Goal: Task Accomplishment & Management: Complete application form

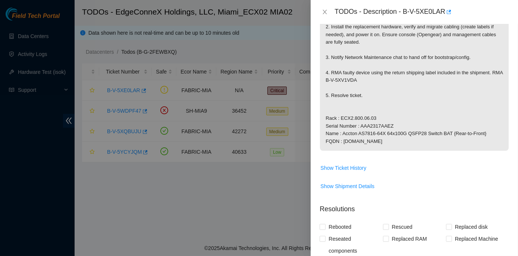
scroll to position [169, 0]
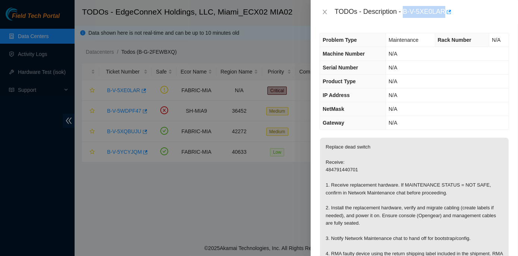
scroll to position [3, 0]
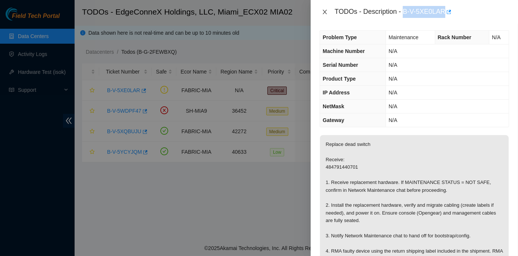
click at [324, 9] on icon "close" at bounding box center [325, 12] width 6 height 6
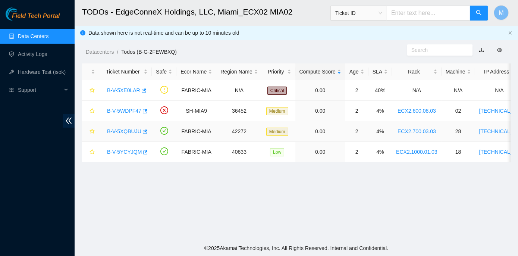
click at [120, 130] on link "B-V-5XQBUJU" at bounding box center [124, 131] width 34 height 6
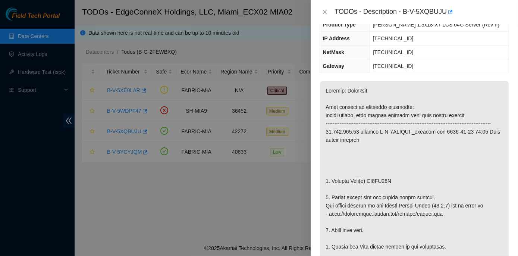
scroll to position [0, 0]
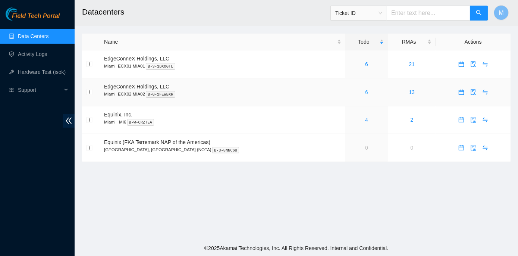
click at [365, 91] on link "6" at bounding box center [366, 92] width 3 height 6
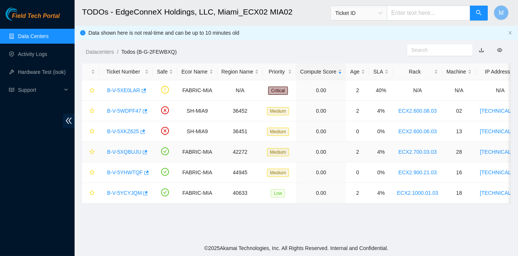
click at [121, 153] on link "B-V-5XQBUJU" at bounding box center [124, 152] width 34 height 6
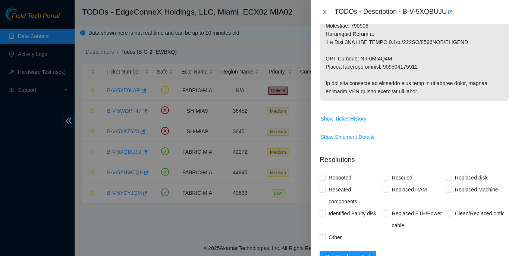
scroll to position [508, 0]
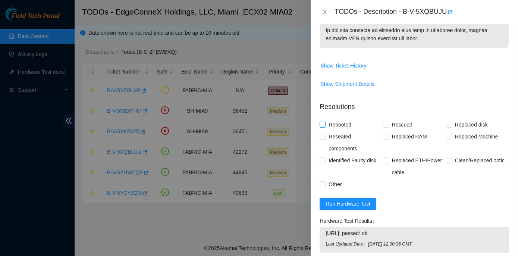
click at [322, 127] on input "Rebooted" at bounding box center [322, 124] width 5 height 5
checkbox input "true"
click at [383, 127] on input "Rescued" at bounding box center [385, 124] width 5 height 5
checkbox input "true"
click at [446, 127] on input "Replaced disk" at bounding box center [448, 124] width 5 height 5
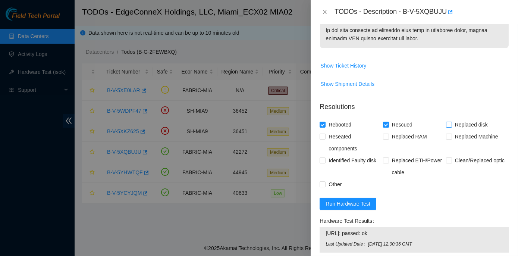
checkbox input "true"
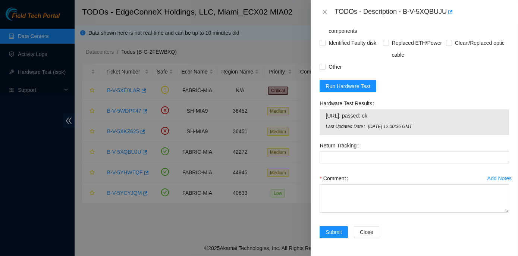
scroll to position [632, 0]
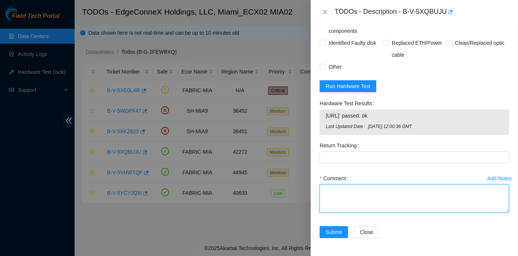
click at [340, 194] on textarea "Comment" at bounding box center [414, 198] width 189 height 28
paste textarea "Rack No: ECX2.700.03.03 Machine No: 28 IP: 23.193.107.95 Serial No: CT-4220916-…"
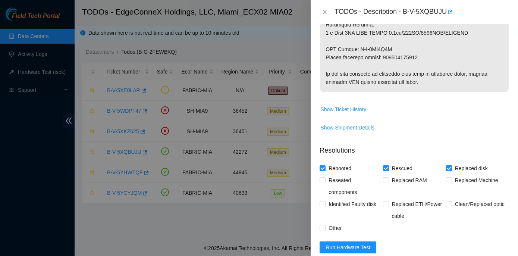
scroll to position [463, 0]
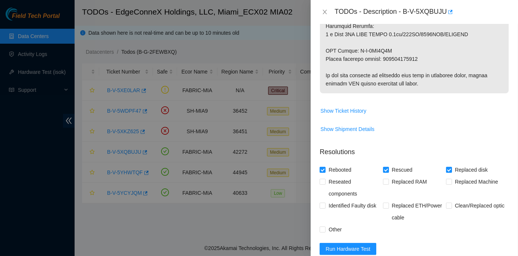
type textarea "Rack No: ECX2.700.03.03 Machine No: 28 IP: 23.193.107.95 Serial No: CT-4220916-…"
drag, startPoint x: 383, startPoint y: 66, endPoint x: 416, endPoint y: 66, distance: 32.5
copy p "463470063615"
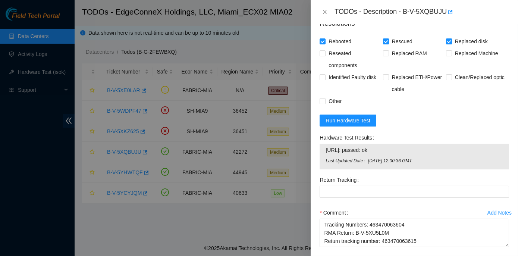
scroll to position [632, 0]
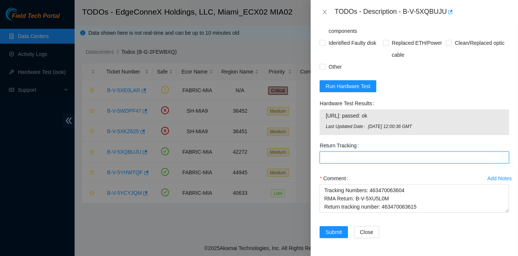
click at [329, 159] on Tracking "Return Tracking" at bounding box center [414, 157] width 189 height 12
paste Tracking "463470063615"
type Tracking "463470063615"
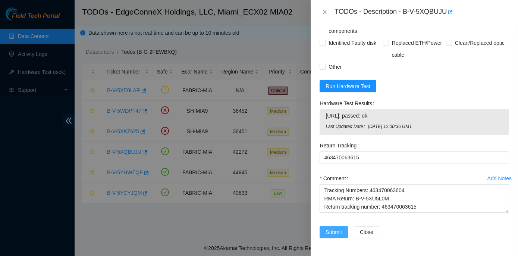
click at [331, 232] on span "Submit" at bounding box center [334, 232] width 16 height 8
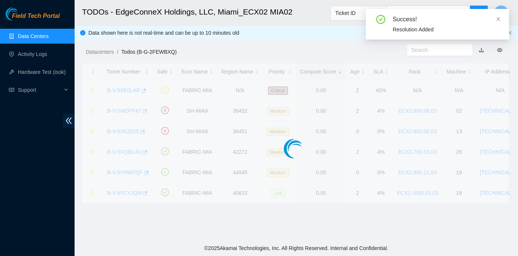
scroll to position [208, 0]
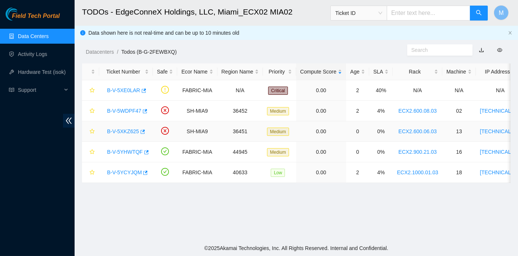
click at [118, 130] on link "B-V-5XKZ625" at bounding box center [123, 131] width 32 height 6
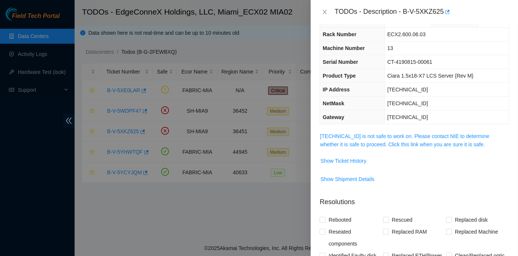
scroll to position [19, 0]
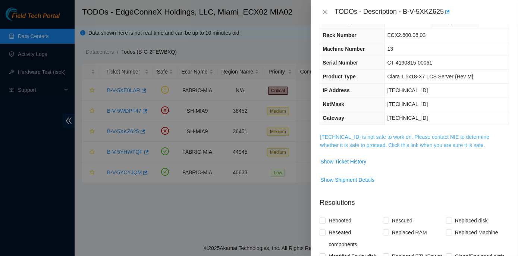
click at [380, 136] on link "23.205.45.178 is not safe to work on. Please contact NIE to determine whether i…" at bounding box center [404, 141] width 169 height 14
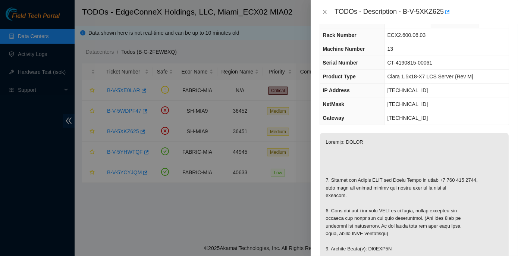
scroll to position [0, 0]
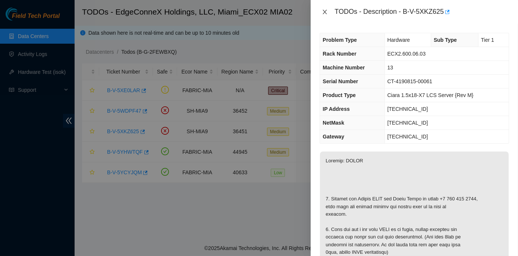
click at [325, 12] on icon "close" at bounding box center [325, 12] width 6 height 6
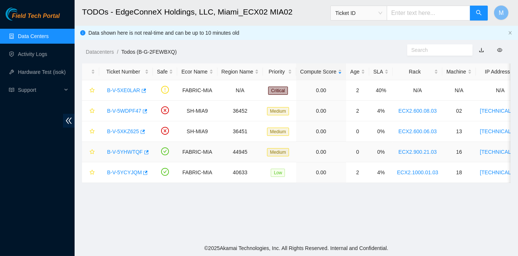
click at [125, 151] on link "B-V-5YHWTQF" at bounding box center [125, 152] width 36 height 6
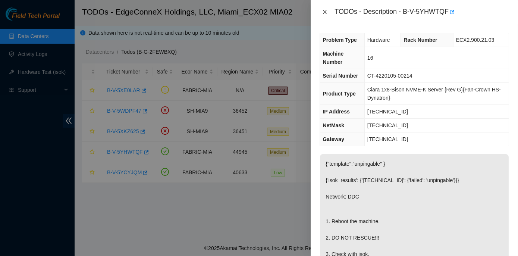
click at [325, 10] on icon "close" at bounding box center [325, 12] width 6 height 6
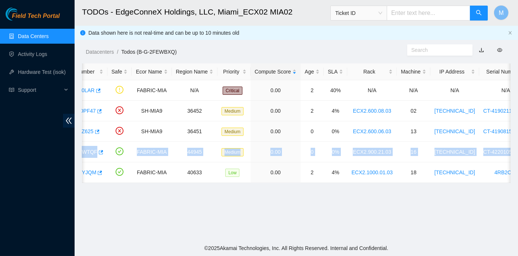
scroll to position [0, 212]
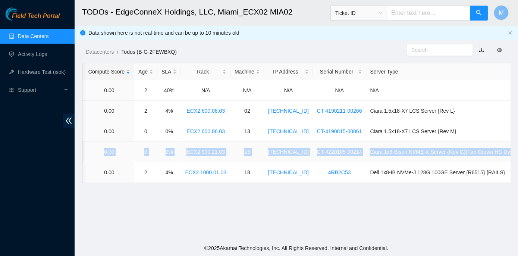
drag, startPoint x: 104, startPoint y: 150, endPoint x: 509, endPoint y: 155, distance: 404.6
click at [509, 155] on tr "B-V-5YHWTQF FABRIC-MIA 44945 Medium 0.00 0 0% ECX2.900.21.03 16 23.217.59.211 C…" at bounding box center [200, 152] width 660 height 21
drag, startPoint x: 509, startPoint y: 155, endPoint x: 494, endPoint y: 151, distance: 15.5
copy tr "B-V-5YHWTQF FABRIC-MIA 44945 Medium 0.00 0 0% ECX2.900.21.03 16 23.217.59.211 C…"
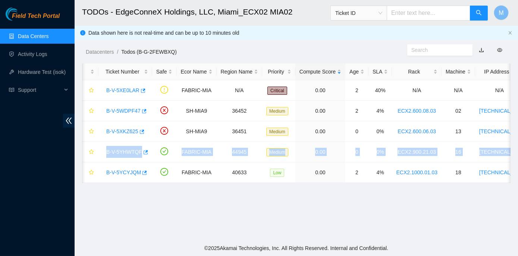
scroll to position [0, 0]
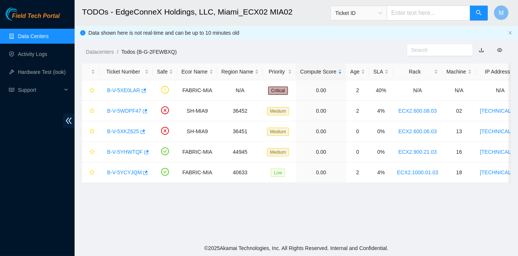
click at [163, 214] on main "TODOs - EdgeConneX Holdings, LLC, Miami_ECX02 MIA02 Ticket ID M Data shown here…" at bounding box center [296, 120] width 443 height 240
click at [124, 150] on link "B-V-5YHWTQF" at bounding box center [125, 152] width 36 height 6
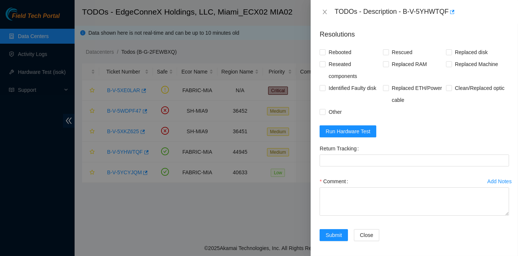
scroll to position [331, 0]
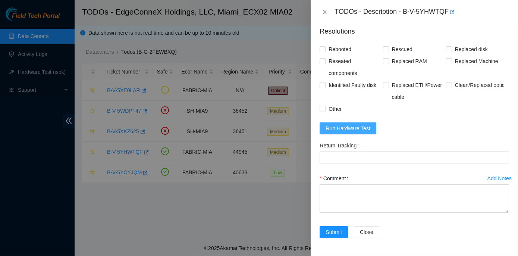
click at [356, 127] on span "Run Hardware Test" at bounding box center [348, 128] width 45 height 8
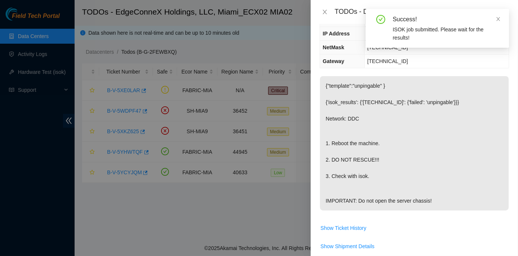
scroll to position [60, 0]
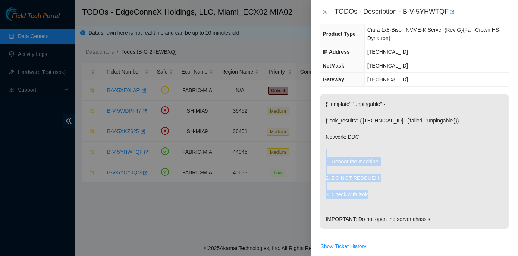
drag, startPoint x: 325, startPoint y: 158, endPoint x: 386, endPoint y: 196, distance: 71.2
click at [386, 196] on p "{"template":"unpingable" } {'isok_results': {'23.217.59.211': {'failed': 'unpin…" at bounding box center [414, 161] width 189 height 134
click at [332, 176] on p "{"template":"unpingable" } {'isok_results': {'23.217.59.211': {'failed': 'unpin…" at bounding box center [414, 161] width 189 height 134
drag, startPoint x: 331, startPoint y: 177, endPoint x: 376, endPoint y: 178, distance: 45.1
click at [376, 178] on p "{"template":"unpingable" } {'isok_results': {'23.217.59.211': {'failed': 'unpin…" at bounding box center [414, 161] width 189 height 134
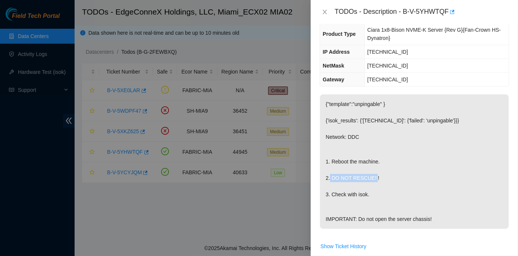
copy p "DO NOT RESCUE!!!"
drag, startPoint x: 325, startPoint y: 216, endPoint x: 435, endPoint y: 225, distance: 110.4
click at [435, 225] on p "{"template":"unpingable" } {'isok_results': {'23.217.59.211': {'failed': 'unpin…" at bounding box center [414, 161] width 189 height 134
copy p "IMPORTANT: Do not open the server chassis!"
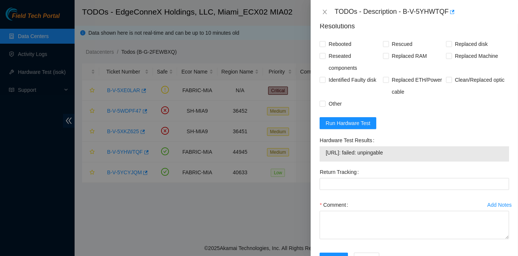
scroll to position [362, 0]
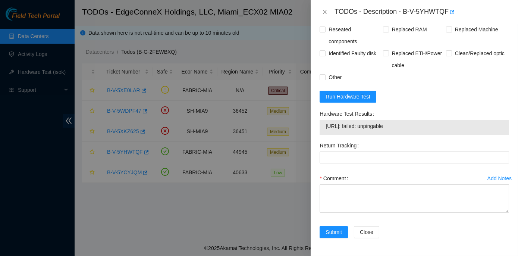
drag, startPoint x: 317, startPoint y: 113, endPoint x: 408, endPoint y: 128, distance: 91.8
click at [408, 128] on div "Hardware Test Results 23.217.59.211: failed: unpingable" at bounding box center [414, 124] width 195 height 32
copy div "Hardware Test Results 23.217.59.211: failed: unpingable"
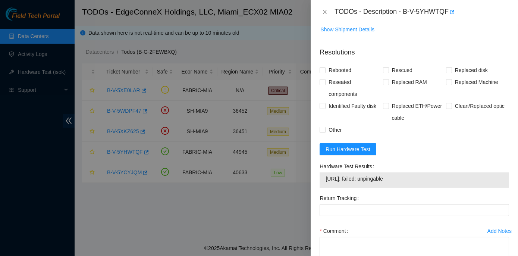
scroll to position [305, 0]
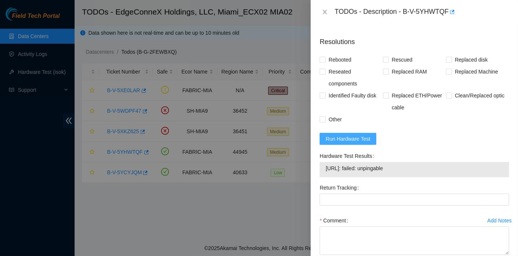
click at [344, 143] on span "Run Hardware Test" at bounding box center [348, 139] width 45 height 8
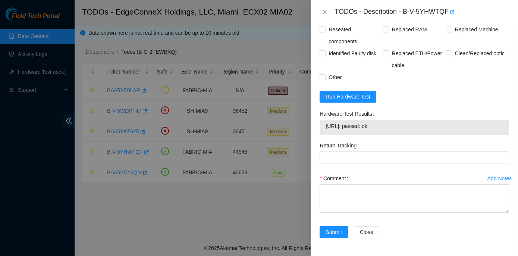
scroll to position [362, 0]
drag, startPoint x: 317, startPoint y: 113, endPoint x: 402, endPoint y: 129, distance: 86.4
click at [402, 129] on div "Hardware Test Results 23.217.59.211: passed: ok" at bounding box center [414, 124] width 195 height 32
copy div "Hardware Test Results 23.217.59.211: passed: ok"
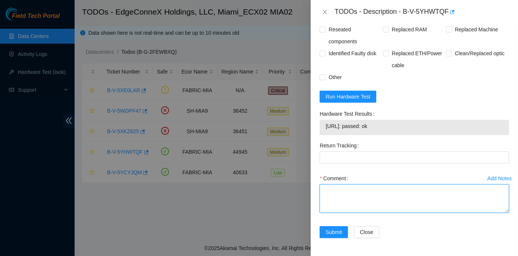
click at [333, 194] on textarea "Comment" at bounding box center [414, 198] width 189 height 28
paste textarea "Rack No: ECX2.900.21.03 Machine No: 16 IP: 23.217.59.211 Serial No: CT-4220105-…"
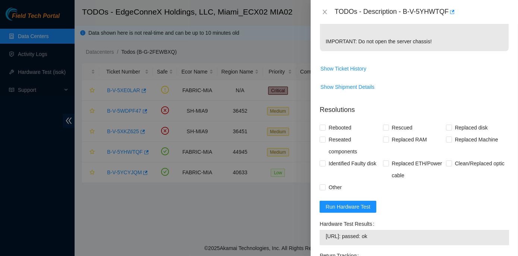
scroll to position [227, 0]
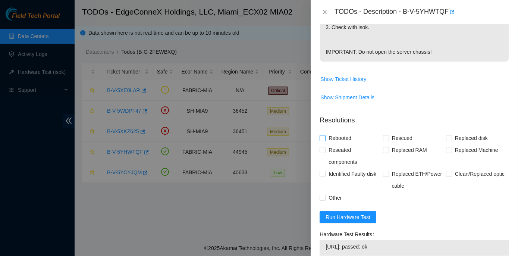
type textarea "Rack No: ECX2.900.21.03 Machine No: 16 IP: 23.217.59.211 Serial No: CT-4220105-…"
click at [322, 140] on input "Rebooted" at bounding box center [322, 137] width 5 height 5
checkbox input "true"
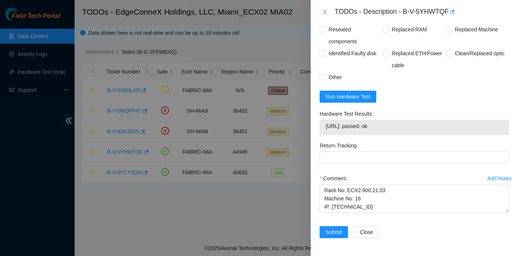
scroll to position [362, 0]
click at [331, 231] on span "Submit" at bounding box center [334, 232] width 16 height 8
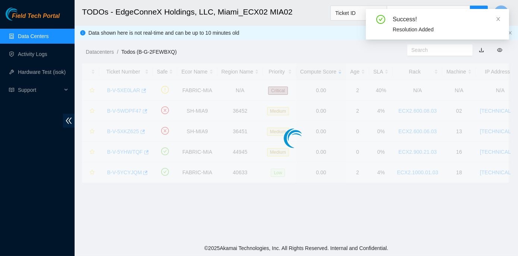
scroll to position [208, 0]
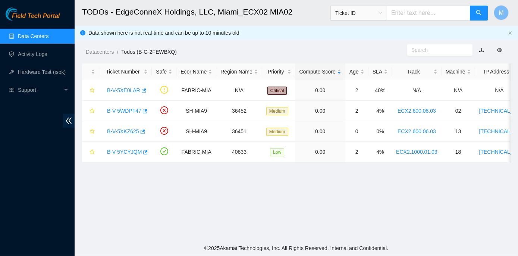
click at [518, 113] on html "Field Tech Portal Data Centers Activity Logs Hardware Test (isok) Support TODOs…" at bounding box center [259, 128] width 518 height 256
click at [131, 109] on link "B-V-5WDPF47" at bounding box center [124, 111] width 34 height 6
click at [518, 0] on div at bounding box center [518, 0] width 0 height 0
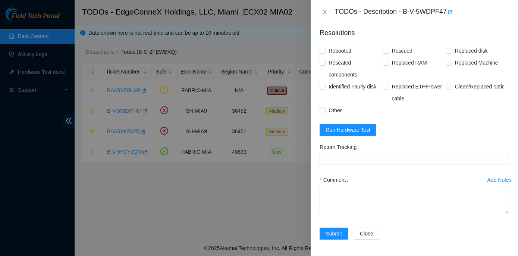
scroll to position [239, 0]
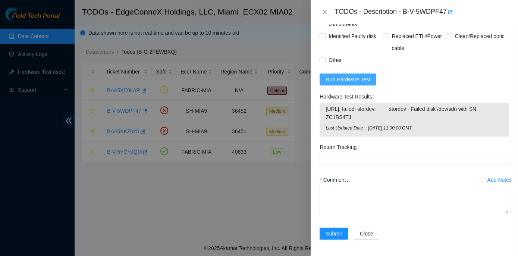
click at [351, 76] on span "Run Hardware Test" at bounding box center [348, 79] width 45 height 8
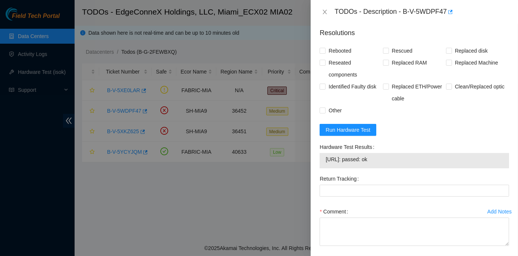
scroll to position [220, 0]
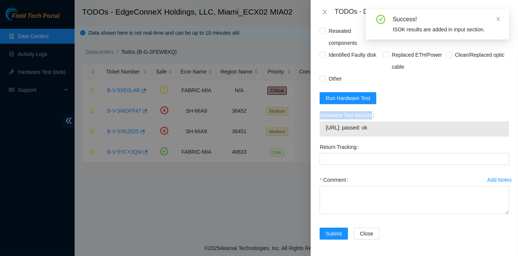
drag, startPoint x: 314, startPoint y: 122, endPoint x: 319, endPoint y: 116, distance: 7.4
click at [319, 116] on div "Problem Type Hardware Sub Type Tier 1 Rack Number ECX2.600.08.03 Machine Number…" at bounding box center [414, 140] width 207 height 232
drag, startPoint x: 319, startPoint y: 116, endPoint x: 398, endPoint y: 124, distance: 79.1
click at [398, 124] on div "Hardware Test Results 23.210.25.39: passed: ok" at bounding box center [414, 125] width 195 height 32
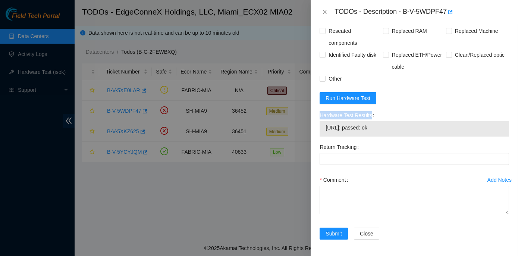
copy div "Hardware Test Results 23.210.25.39: passed: ok"
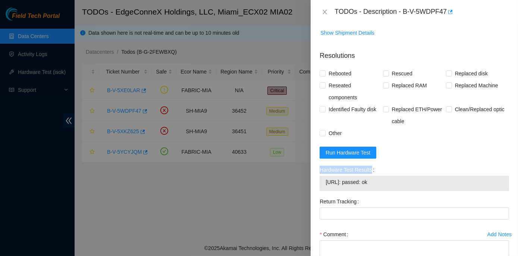
scroll to position [0, 0]
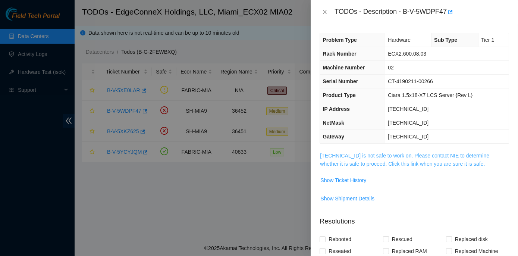
click at [408, 154] on link "23.210.25.39 is not safe to work on. Please contact NIE to determine whether it…" at bounding box center [404, 160] width 169 height 14
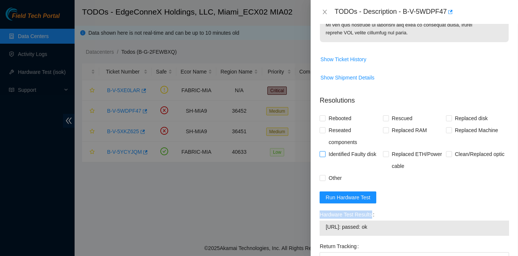
scroll to position [474, 0]
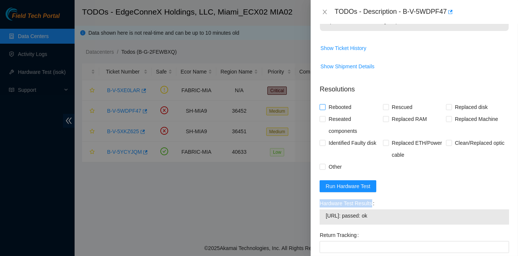
click at [324, 106] on input "Rebooted" at bounding box center [322, 106] width 5 height 5
checkbox input "true"
click at [447, 105] on input "Replaced disk" at bounding box center [448, 106] width 5 height 5
checkbox input "true"
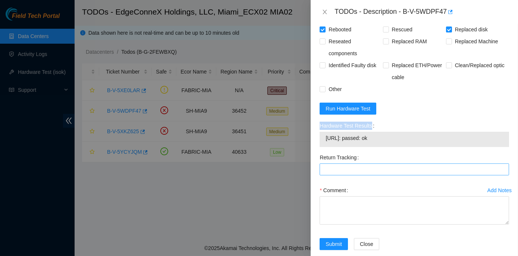
scroll to position [562, 0]
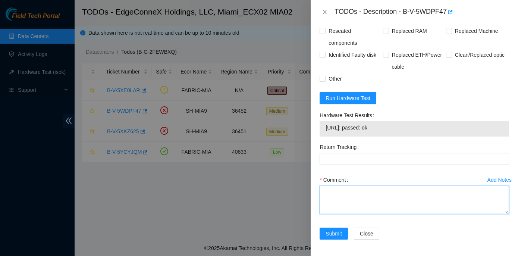
click at [340, 188] on textarea "Comment" at bounding box center [414, 200] width 189 height 28
paste textarea "Rack No: ECX2.600.08.03 Machine No: 02 IP: 23.210.25.39 Serial No: CT-4190211-0…"
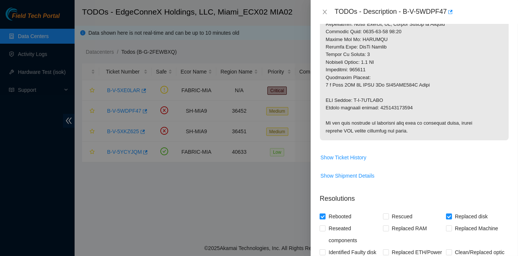
scroll to position [359, 0]
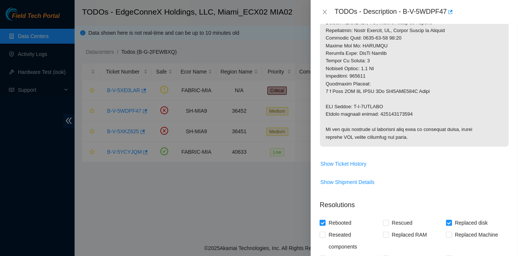
type textarea "Rack No: ECX2.600.08.03 Machine No: 02 IP: 23.210.25.39 Serial No: CT-4190211-0…"
drag, startPoint x: 379, startPoint y: 113, endPoint x: 411, endPoint y: 114, distance: 32.1
copy p "463470064254"
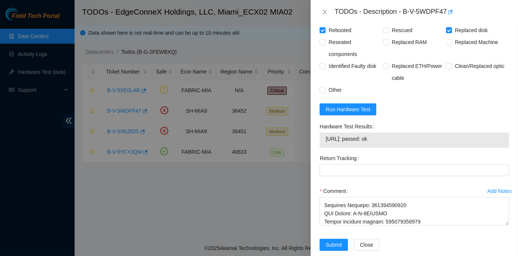
scroll to position [562, 0]
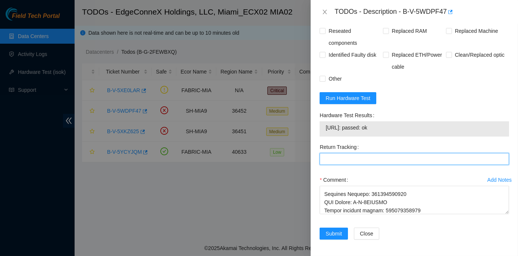
click at [327, 158] on Tracking "Return Tracking" at bounding box center [414, 159] width 189 height 12
paste Tracking "463470064254"
type Tracking "463470064254"
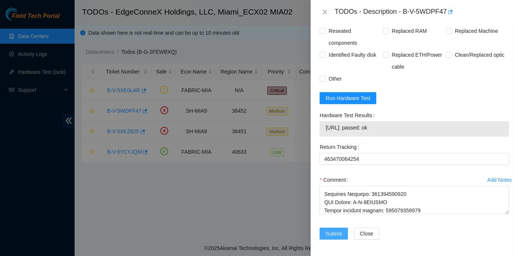
click at [331, 233] on span "Submit" at bounding box center [334, 233] width 16 height 8
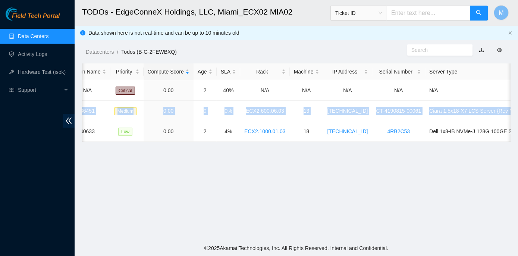
scroll to position [0, 187]
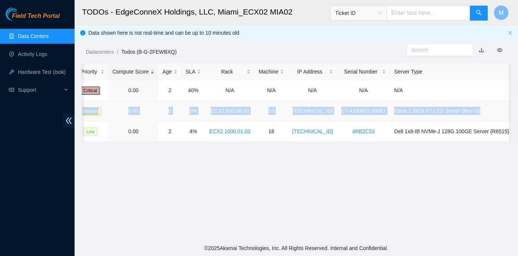
drag, startPoint x: 104, startPoint y: 109, endPoint x: 493, endPoint y: 105, distance: 389.0
click at [493, 105] on tr "B-V-5XKZ625 SH-MIA9 36451 Medium 0.00 0 0% ECX2.600.06.03 13 23.205.45.178 CT-4…" at bounding box center [214, 111] width 638 height 21
copy tr "B-V-5XKZ625 SH-MIA9 36451 Medium 0.00 0 0% ECX2.600.06.03 13 23.205.45.178 CT-4…"
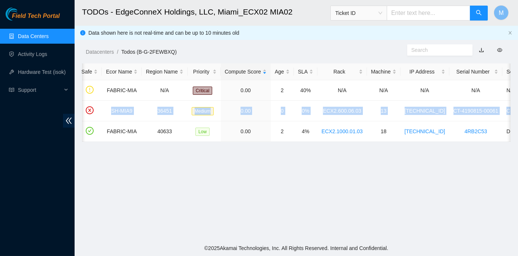
scroll to position [0, 0]
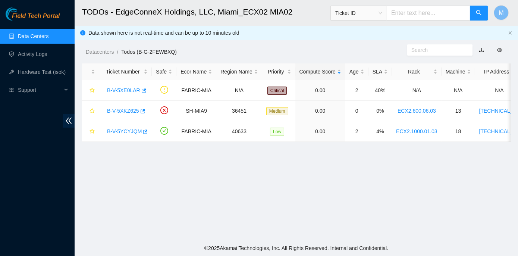
click at [111, 178] on main "TODOs - EdgeConneX Holdings, LLC, Miami_ECX02 MIA02 Ticket ID M Data shown here…" at bounding box center [296, 120] width 443 height 240
drag, startPoint x: 119, startPoint y: 110, endPoint x: 115, endPoint y: 111, distance: 3.8
click at [118, 110] on link "B-V-5XKZ625" at bounding box center [123, 111] width 32 height 6
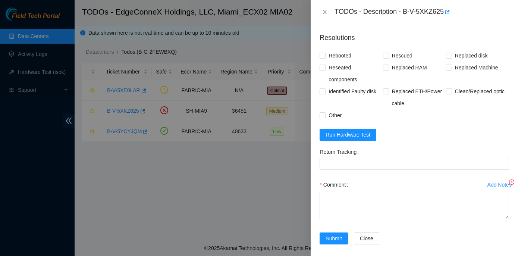
scroll to position [173, 0]
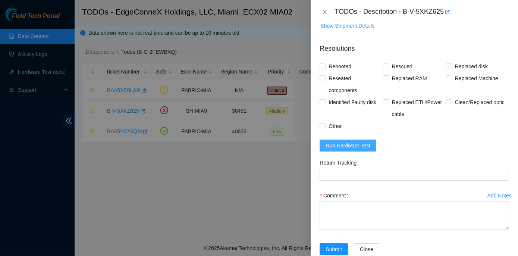
click at [356, 144] on span "Run Hardware Test" at bounding box center [348, 145] width 45 height 8
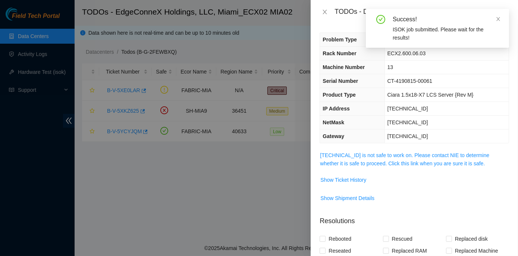
scroll to position [0, 0]
click at [374, 154] on link "23.205.45.178 is not safe to work on. Please contact NIE to determine whether i…" at bounding box center [404, 160] width 169 height 14
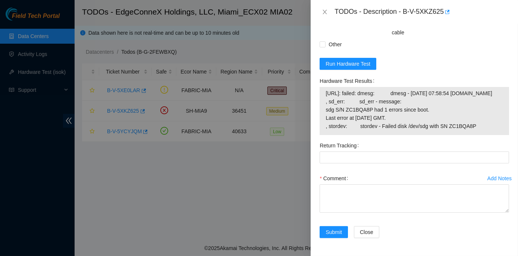
scroll to position [678, 0]
drag, startPoint x: 317, startPoint y: 79, endPoint x: 475, endPoint y: 146, distance: 171.8
click at [475, 139] on div "Hardware Test Results 23.205.45.178: failed: dmesg: dmesg - Oct 04 07:58:54 a23…" at bounding box center [414, 107] width 195 height 65
copy label "Hardware Test Results"
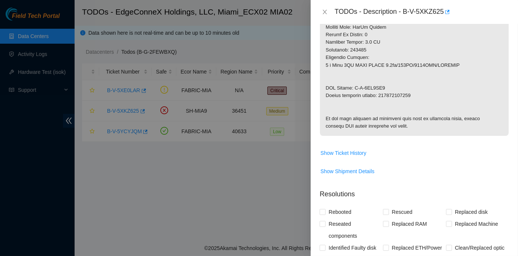
scroll to position [339, 0]
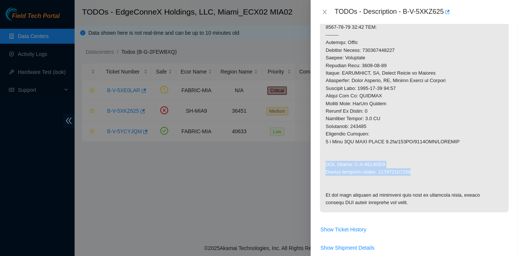
drag, startPoint x: 325, startPoint y: 163, endPoint x: 412, endPoint y: 172, distance: 87.3
click at [412, 172] on p at bounding box center [414, 12] width 189 height 400
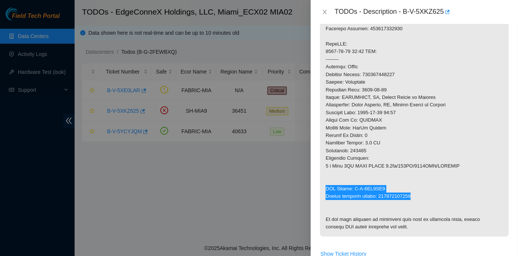
scroll to position [305, 0]
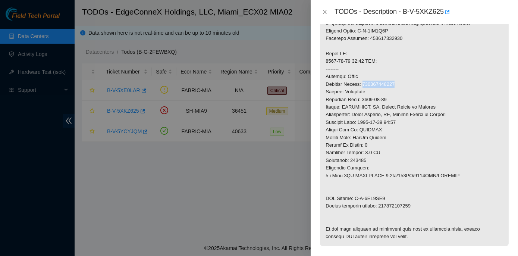
drag, startPoint x: 365, startPoint y: 84, endPoint x: 396, endPoint y: 82, distance: 31.4
click at [396, 82] on p at bounding box center [414, 46] width 189 height 400
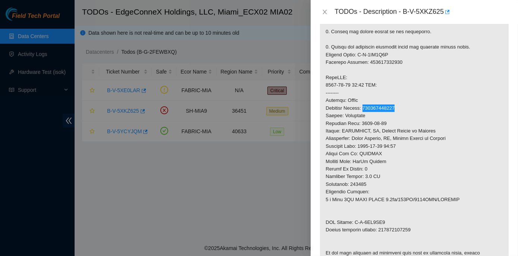
scroll to position [169, 0]
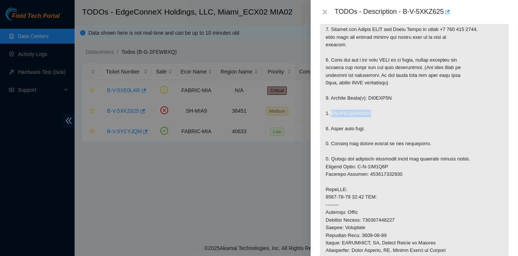
drag, startPoint x: 331, startPoint y: 113, endPoint x: 370, endPoint y: 113, distance: 39.5
click at [370, 113] on p at bounding box center [414, 182] width 189 height 400
drag, startPoint x: 367, startPoint y: 97, endPoint x: 392, endPoint y: 98, distance: 25.1
click at [392, 98] on p at bounding box center [414, 182] width 189 height 400
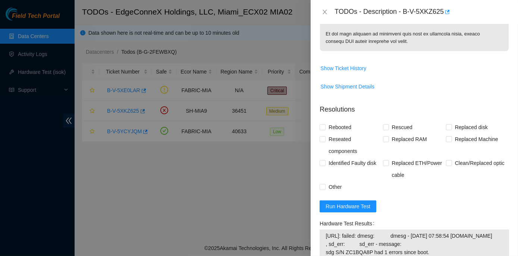
scroll to position [474, 0]
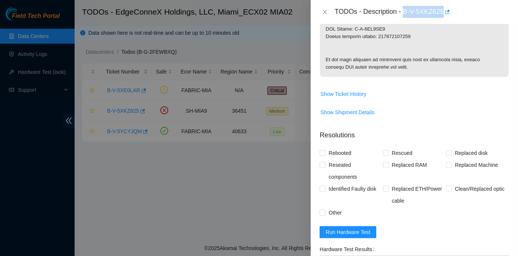
drag, startPoint x: 403, startPoint y: 11, endPoint x: 443, endPoint y: 15, distance: 40.8
click at [443, 15] on div "TODOs - Description - B-V-5XKZ625" at bounding box center [422, 12] width 175 height 12
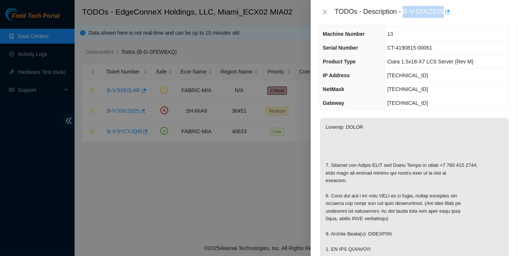
scroll to position [0, 0]
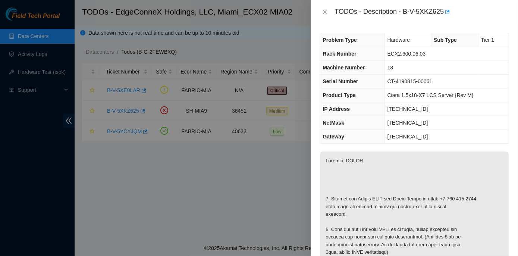
click at [412, 70] on td "13" at bounding box center [446, 68] width 124 height 14
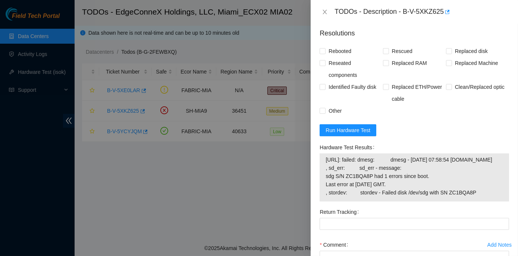
scroll to position [610, 0]
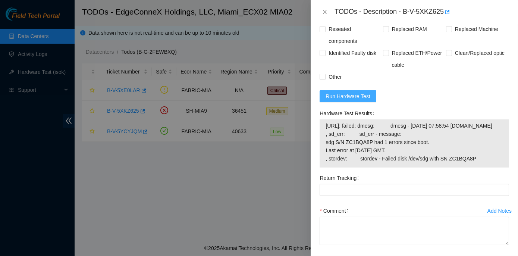
click at [346, 100] on span "Run Hardware Test" at bounding box center [348, 96] width 45 height 8
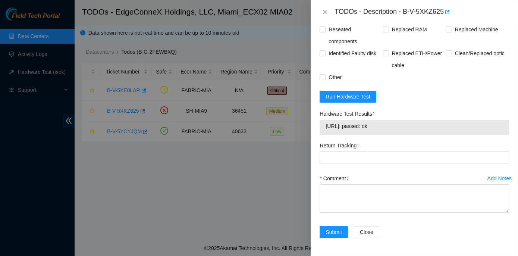
drag, startPoint x: 318, startPoint y: 149, endPoint x: 392, endPoint y: 165, distance: 74.8
click at [392, 139] on div "Hardware Test Results 23.205.45.178: passed: ok" at bounding box center [414, 124] width 195 height 32
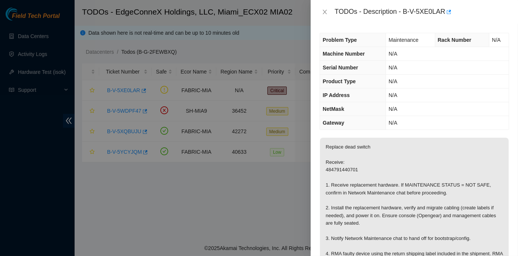
scroll to position [169, 0]
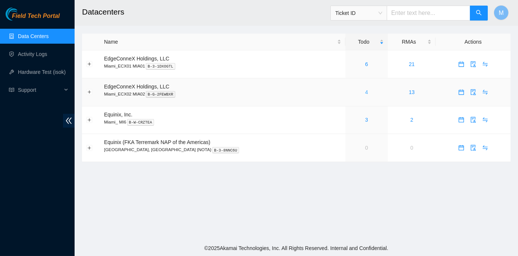
click at [365, 91] on link "4" at bounding box center [366, 92] width 3 height 6
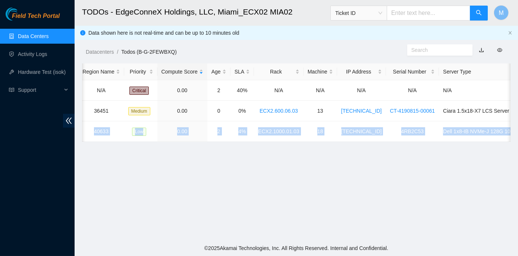
scroll to position [0, 187]
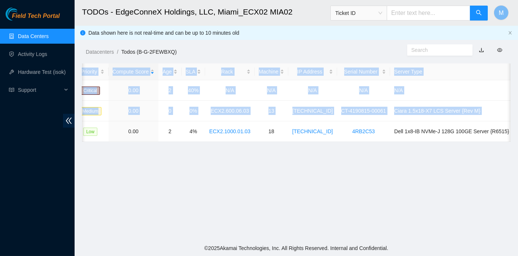
drag, startPoint x: 104, startPoint y: 130, endPoint x: 513, endPoint y: 128, distance: 408.7
click at [513, 128] on main "TODOs - EdgeConneX Holdings, LLC, Miami_ECX02 MIA02 Ticket ID M Data shown here…" at bounding box center [296, 120] width 443 height 240
copy table "Ticket Number Safe Ecor Name Region Name Priority Compute Score Age SLA Rack Ma…"
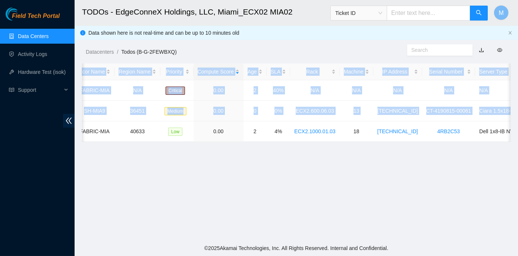
scroll to position [0, 0]
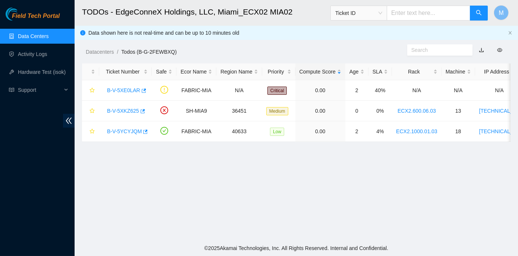
click at [97, 182] on main "TODOs - EdgeConneX Holdings, LLC, Miami_ECX02 MIA02 Ticket ID M Data shown here…" at bounding box center [296, 120] width 443 height 240
click at [122, 130] on link "B-V-5YCYJQM" at bounding box center [124, 131] width 35 height 6
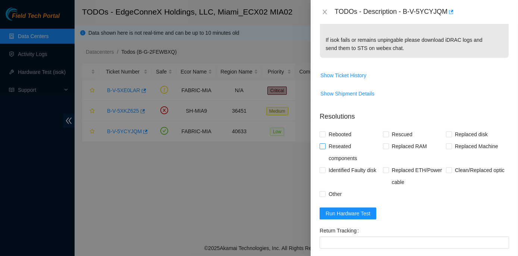
scroll to position [361, 0]
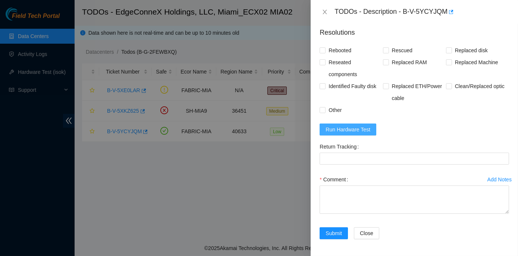
click at [355, 129] on span "Run Hardware Test" at bounding box center [348, 129] width 45 height 8
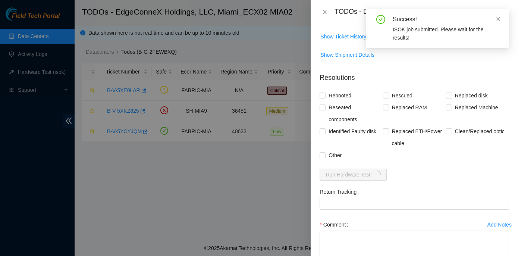
scroll to position [89, 0]
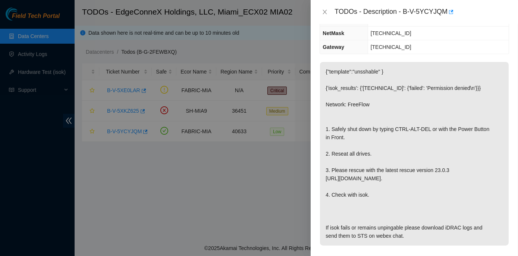
drag, startPoint x: 324, startPoint y: 125, endPoint x: 406, endPoint y: 236, distance: 137.9
click at [406, 236] on p "{"template":"unsshable" } {'isok_results': {'23.205.164.149': {'failed': 'Permi…" at bounding box center [414, 153] width 189 height 183
copy p "1. Safely shut down by typing CTRL-ALT-DEL or with the Power Button in Front. 2…"
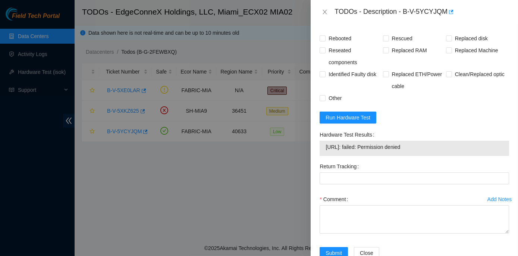
scroll to position [393, 0]
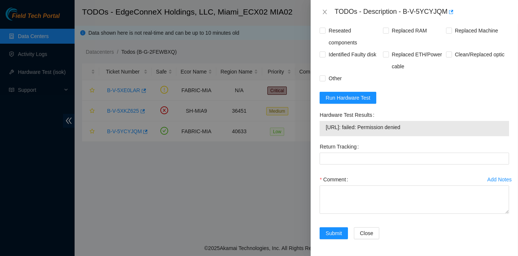
drag, startPoint x: 318, startPoint y: 114, endPoint x: 442, endPoint y: 126, distance: 124.4
click at [442, 126] on div "Hardware Test Results 23.205.164.149: failed: Permission denied" at bounding box center [414, 125] width 195 height 32
copy div "Hardware Test Results 23.205.164.149: failed: Permission denied"
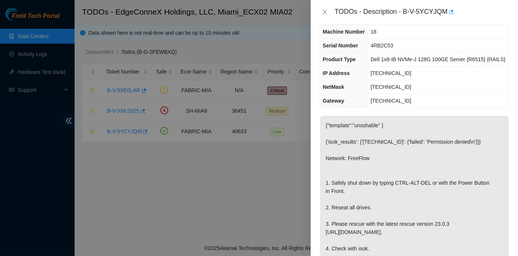
scroll to position [0, 0]
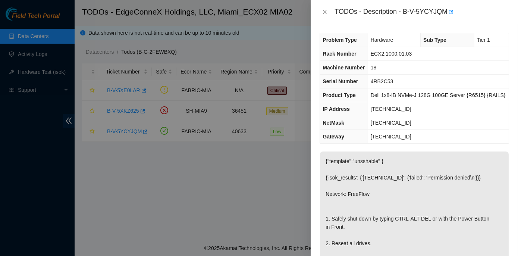
drag, startPoint x: 361, startPoint y: 145, endPoint x: 488, endPoint y: 151, distance: 126.9
click at [488, 151] on p "{"template":"unsshable" } {'isok_results': {'23.205.164.149': {'failed': 'Permi…" at bounding box center [414, 242] width 189 height 183
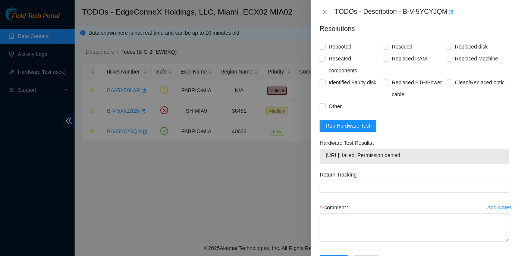
scroll to position [373, 0]
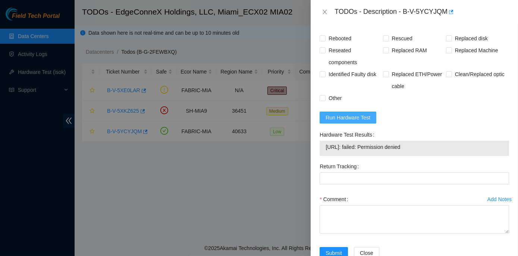
click at [351, 119] on span "Run Hardware Test" at bounding box center [348, 117] width 45 height 8
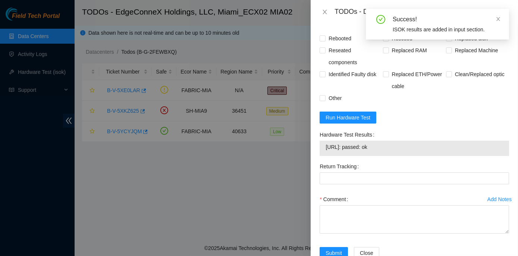
drag, startPoint x: 317, startPoint y: 133, endPoint x: 392, endPoint y: 145, distance: 76.3
click at [392, 145] on div "Hardware Test Results 23.205.164.149: passed: ok" at bounding box center [414, 145] width 195 height 32
copy div "Hardware Test Results 23.205.164.149: passed: ok"
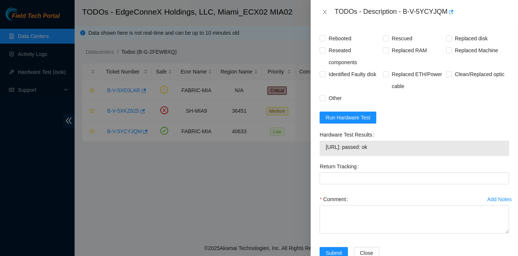
scroll to position [339, 0]
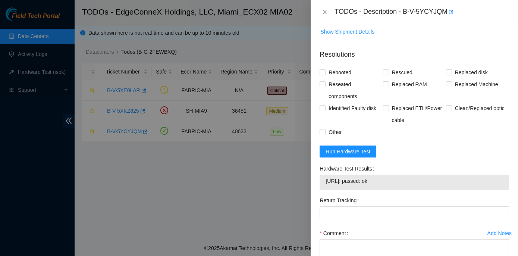
click at [319, 75] on div "Problem Type Hardware Sub Type Tier 1 Rack Number ECX2.1000.01.03 Machine Numbe…" at bounding box center [414, 140] width 207 height 232
click at [323, 73] on input "Rebooted" at bounding box center [322, 71] width 5 height 5
checkbox input "true"
click at [385, 71] on input "Rescued" at bounding box center [385, 71] width 5 height 5
checkbox input "true"
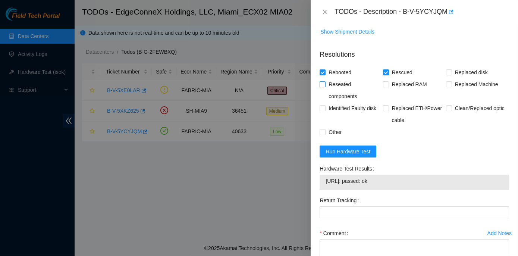
click at [325, 84] on label "Reseated components" at bounding box center [351, 90] width 63 height 24
drag, startPoint x: 321, startPoint y: 84, endPoint x: 348, endPoint y: 122, distance: 46.3
click at [321, 85] on input "Reseated components" at bounding box center [322, 83] width 5 height 5
checkbox input "true"
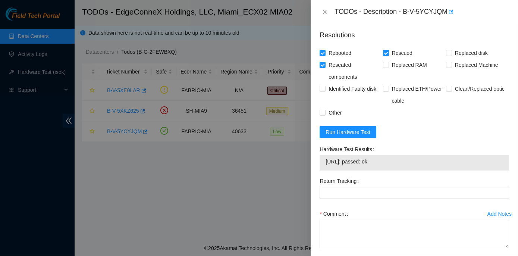
scroll to position [393, 0]
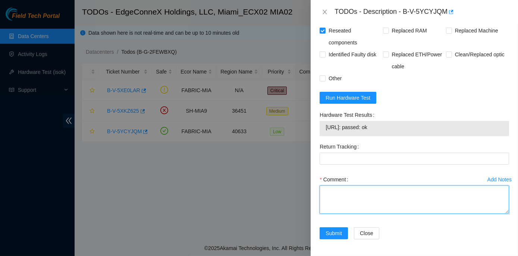
paste textarea "Rack No: ECX2.1000.01.03 Machine No: 18 IP: 23.205.164.149 Serial No: 4RB2C53 D…"
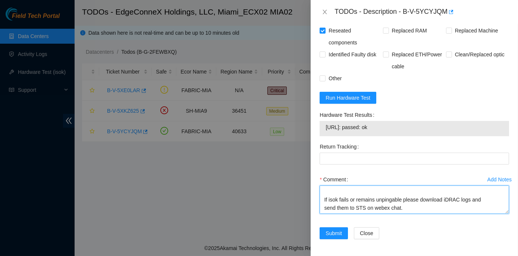
scroll to position [166, 0]
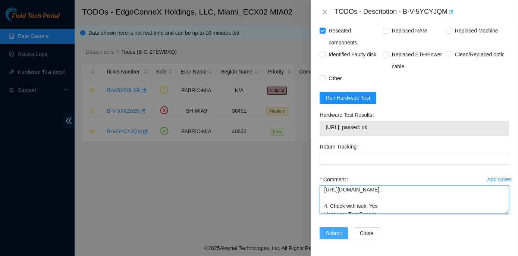
type textarea "Rack No: ECX2.1000.01.03 Machine No: 18 IP: 23.205.164.149 Serial No: 4RB2C53 D…"
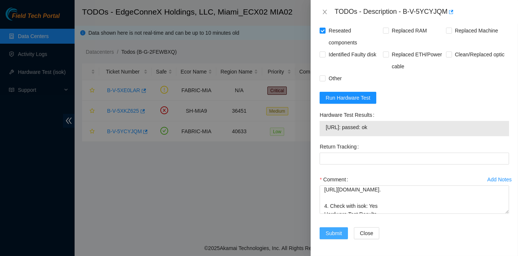
click at [340, 230] on span "Submit" at bounding box center [334, 233] width 16 height 8
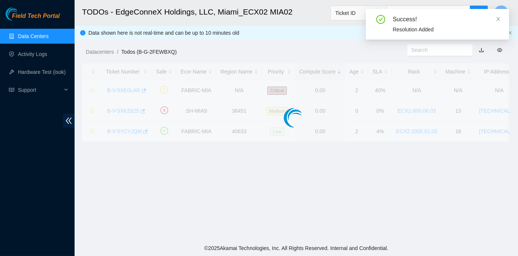
scroll to position [208, 0]
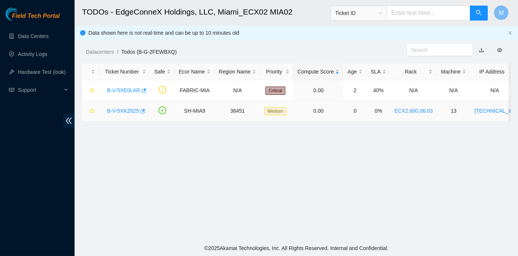
click at [133, 110] on link "B-V-5XKZ625" at bounding box center [123, 111] width 32 height 6
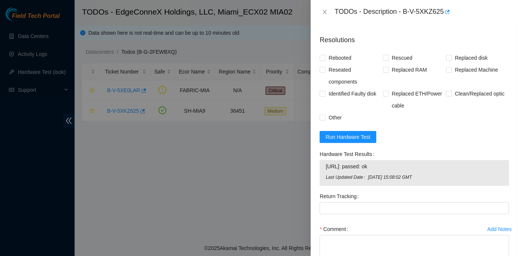
scroll to position [610, 0]
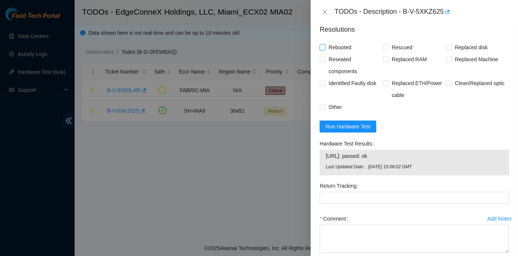
click at [320, 50] on input "Rebooted" at bounding box center [322, 46] width 5 height 5
checkbox input "true"
click at [446, 50] on input "Replaced disk" at bounding box center [448, 46] width 5 height 5
checkbox input "true"
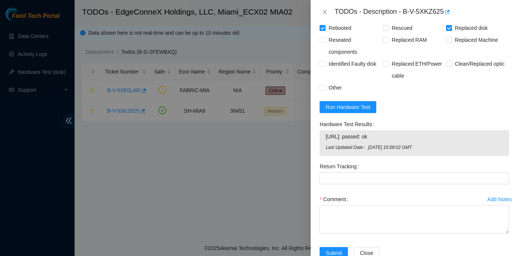
scroll to position [690, 0]
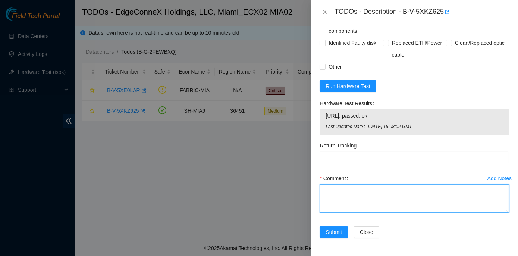
click at [342, 194] on textarea "Comment" at bounding box center [414, 198] width 189 height 28
paste textarea "Rack No: ECX2.600.06.03 Machine No: 13 IP: [TECHNICAL_ID] Serial No: CT-4190815…"
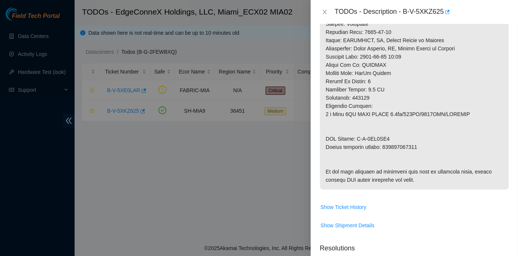
scroll to position [385, 0]
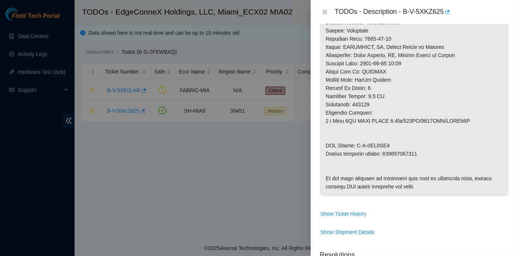
type textarea "Rack No: ECX2.600.06.03 Machine No: 13 IP: [TECHNICAL_ID] Serial No: CT-4190815…"
drag, startPoint x: 383, startPoint y: 152, endPoint x: 417, endPoint y: 153, distance: 34.7
copy p "463470063512"
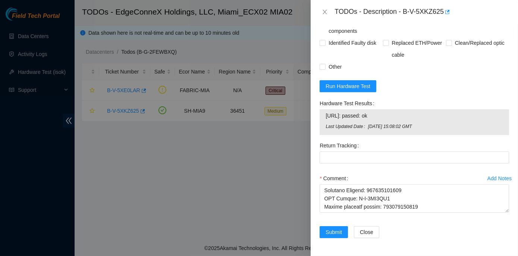
scroll to position [690, 0]
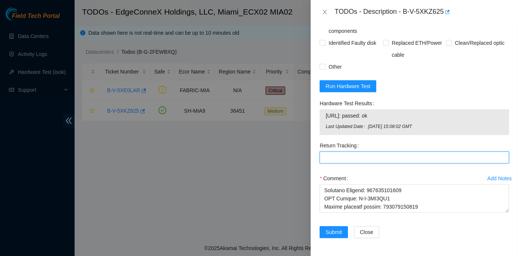
click at [326, 156] on Tracking "Return Tracking" at bounding box center [414, 157] width 189 height 12
paste Tracking "463470063512"
type Tracking "463470063512"
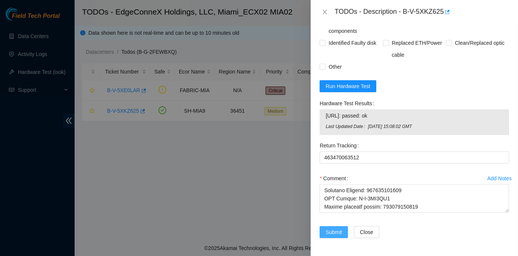
click at [333, 233] on span "Submit" at bounding box center [334, 232] width 16 height 8
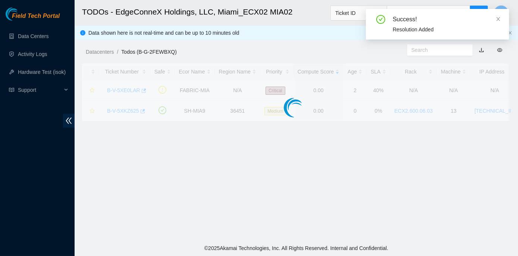
scroll to position [208, 0]
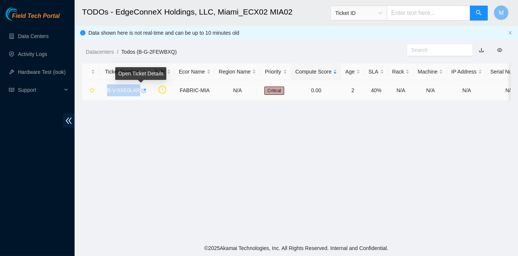
drag, startPoint x: 104, startPoint y: 88, endPoint x: 138, endPoint y: 92, distance: 33.7
click at [138, 92] on div "B-V-5XE0LAR" at bounding box center [124, 90] width 43 height 12
copy tr "B-V-5XE0LAR"
click at [139, 128] on main "TODOs - EdgeConneX Holdings, LLC, Miami_ECX02 MIA02 Ticket ID M Data shown here…" at bounding box center [296, 120] width 443 height 240
drag, startPoint x: 122, startPoint y: 90, endPoint x: 194, endPoint y: 97, distance: 72.0
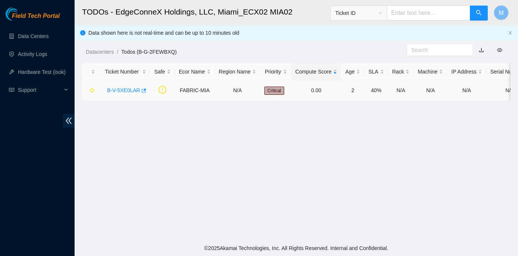
click at [122, 89] on link "B-V-5XE0LAR" at bounding box center [123, 90] width 33 height 6
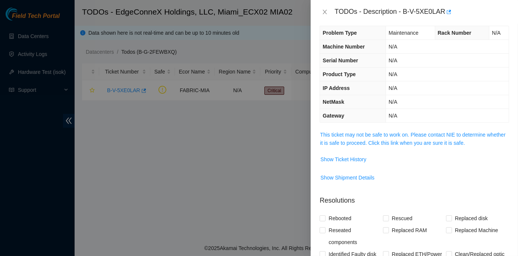
scroll to position [0, 0]
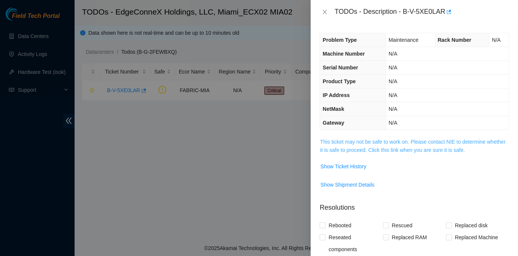
click at [385, 142] on link "This ticket may not be safe to work on. Please contact NIE to determine whether…" at bounding box center [412, 146] width 185 height 14
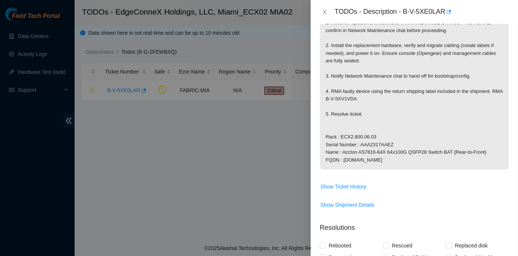
scroll to position [169, 0]
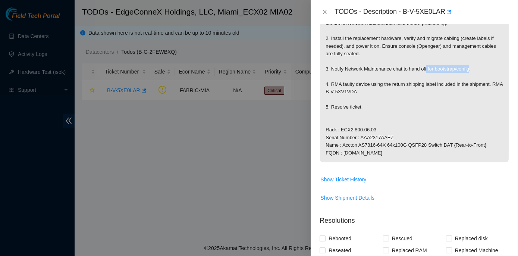
drag, startPoint x: 428, startPoint y: 66, endPoint x: 473, endPoint y: 69, distance: 44.8
click at [473, 69] on p "Replace dead switch Receive: 484791440701 1. Receive replacement hardware. If M…" at bounding box center [414, 65] width 189 height 194
copy p "for bootstrap/config"
